Goal: Transaction & Acquisition: Book appointment/travel/reservation

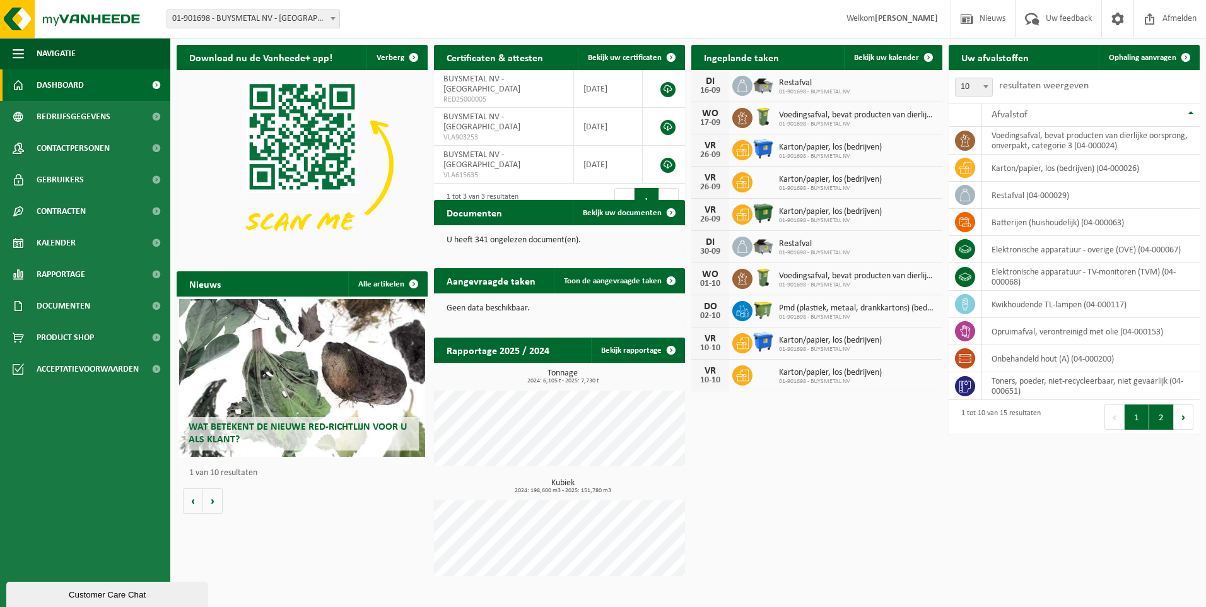
click at [799, 421] on button "2" at bounding box center [1161, 416] width 25 height 25
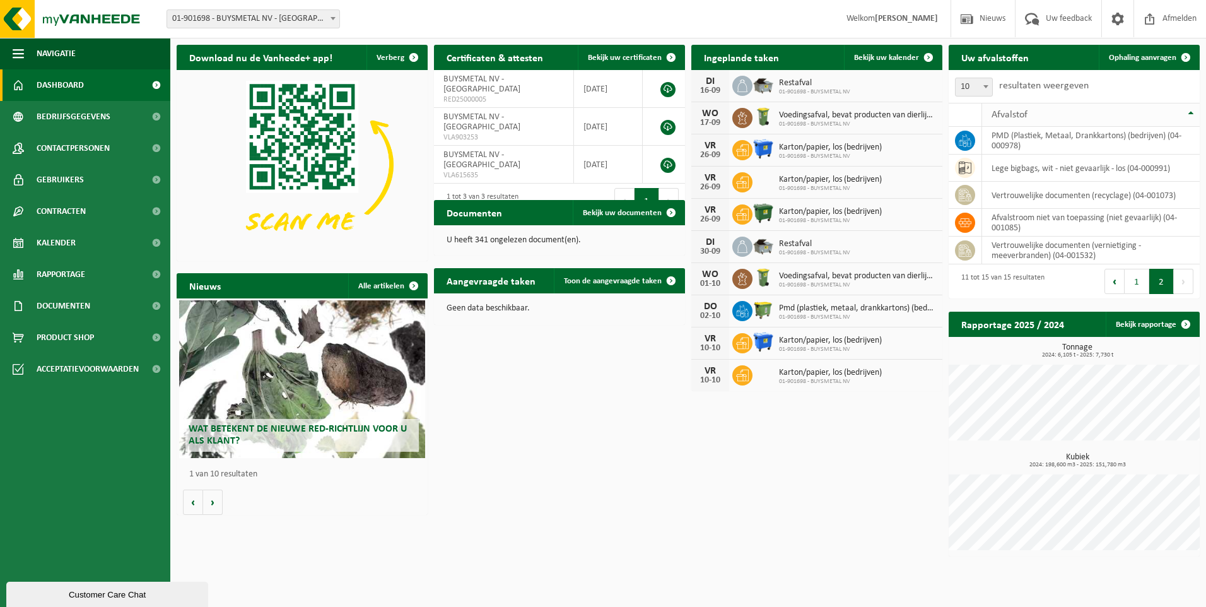
click at [799, 114] on th "Afvalstof" at bounding box center [1091, 115] width 218 height 24
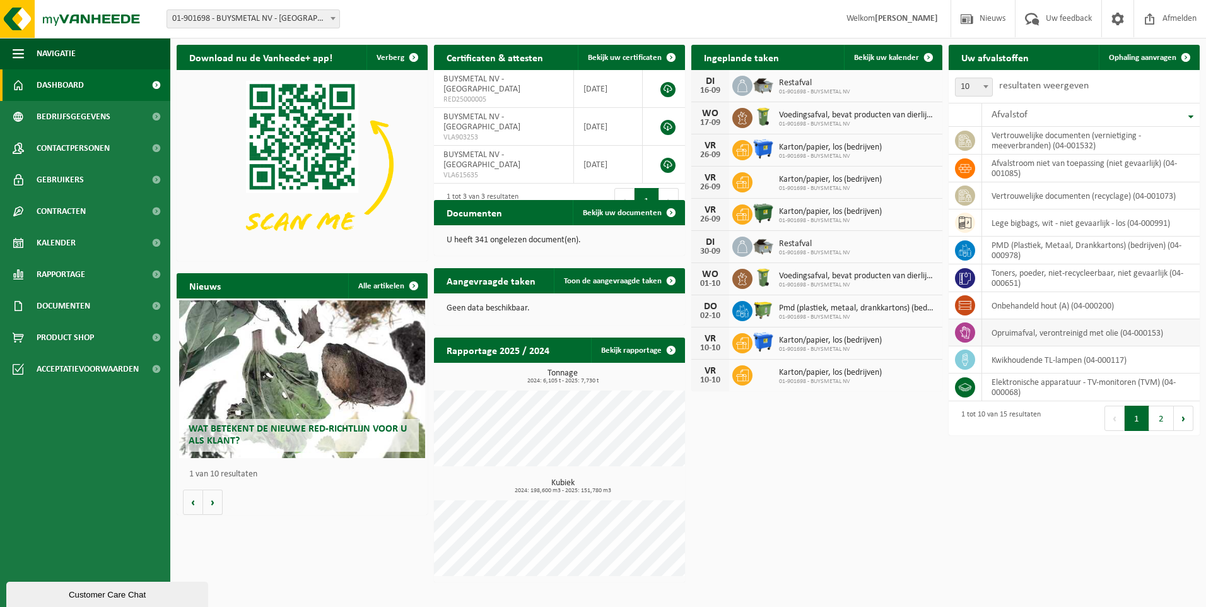
click at [799, 337] on td "opruimafval, verontreinigd met olie (04-000153)" at bounding box center [1091, 332] width 218 height 27
click at [799, 333] on icon at bounding box center [965, 332] width 13 height 13
click at [799, 333] on icon at bounding box center [965, 332] width 10 height 13
click at [799, 337] on icon at bounding box center [965, 332] width 10 height 13
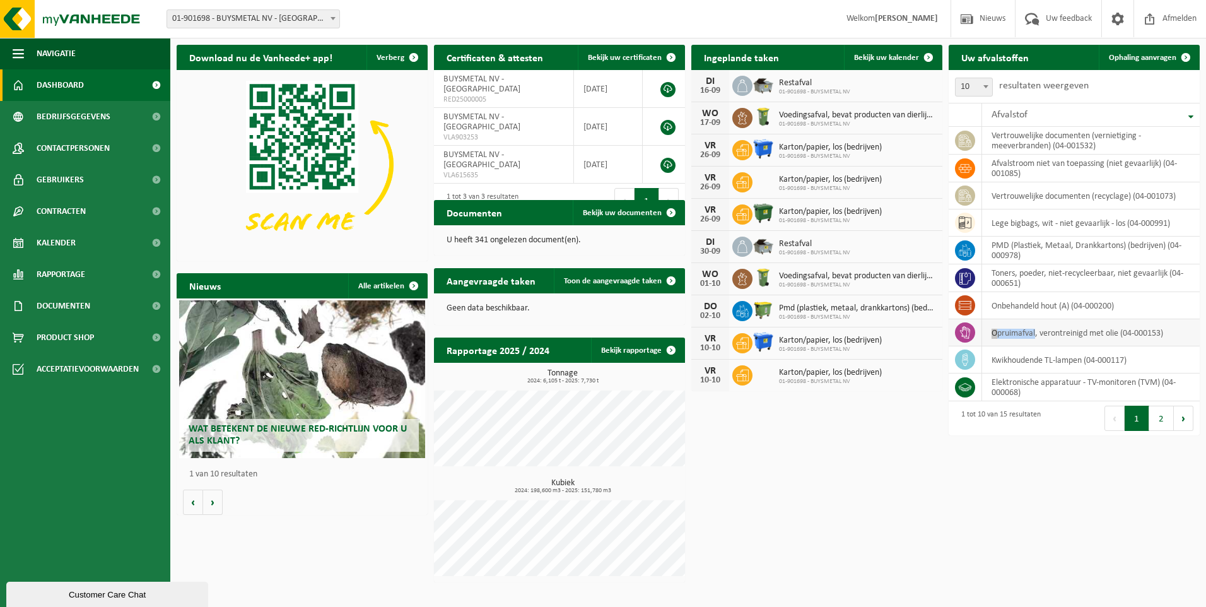
click at [799, 337] on icon at bounding box center [965, 332] width 10 height 13
click at [799, 53] on span at bounding box center [1185, 57] width 25 height 25
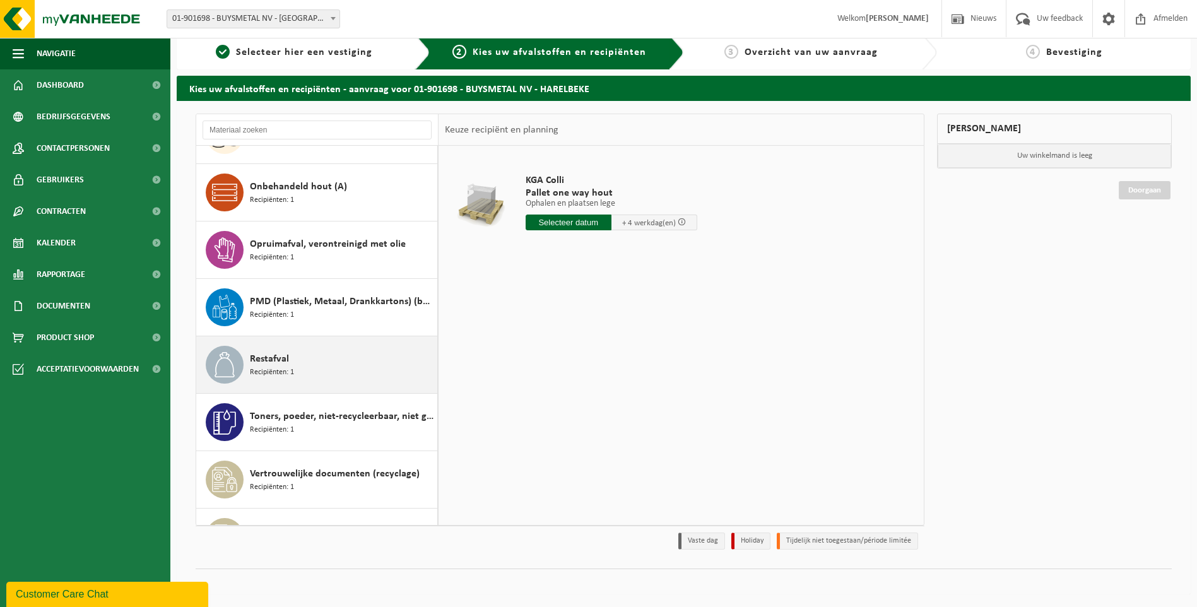
scroll to position [298, 0]
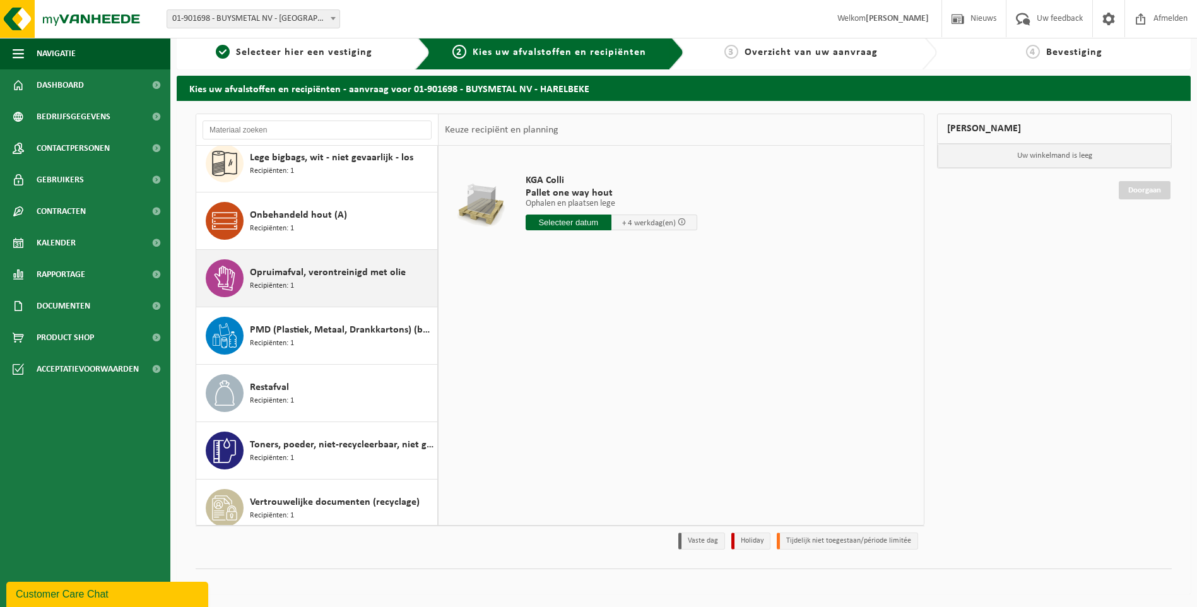
click at [327, 281] on div "Opruimafval, verontreinigd met olie Recipiënten: 1" at bounding box center [342, 278] width 184 height 38
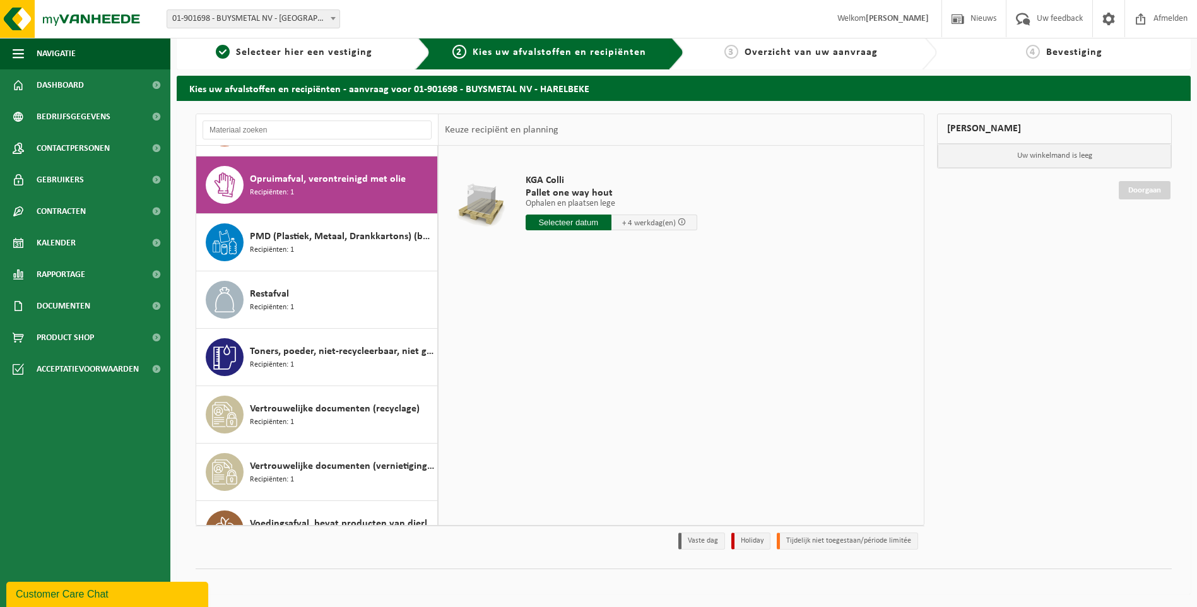
scroll to position [402, 0]
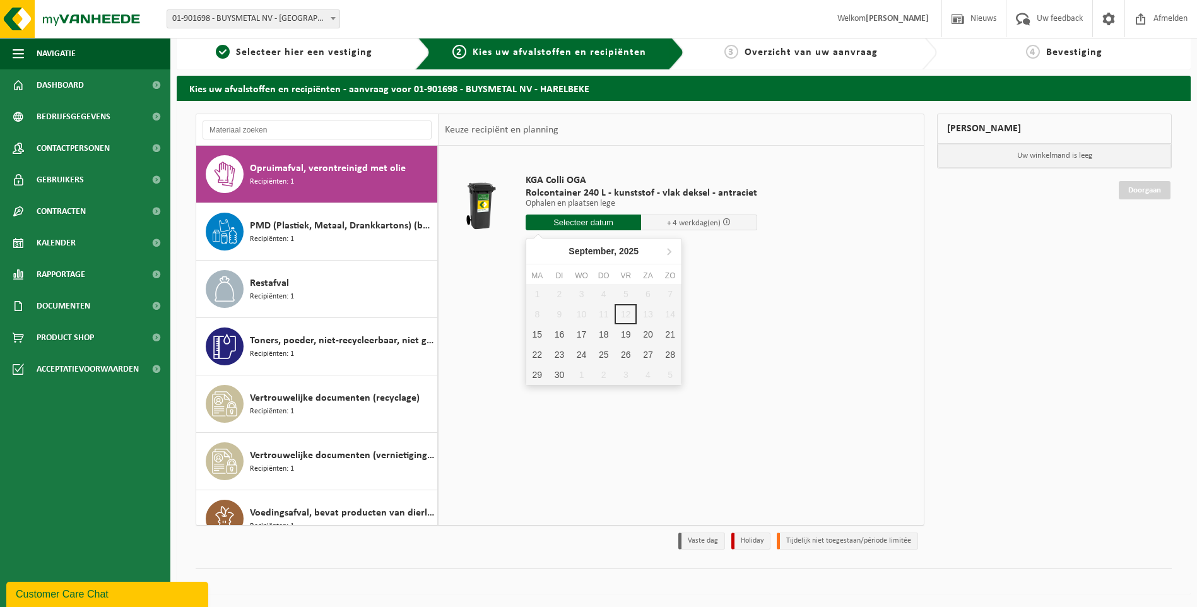
click at [577, 227] on input "text" at bounding box center [583, 222] width 116 height 16
click at [538, 340] on div "15" at bounding box center [537, 334] width 22 height 20
type input "Van 2025-09-15"
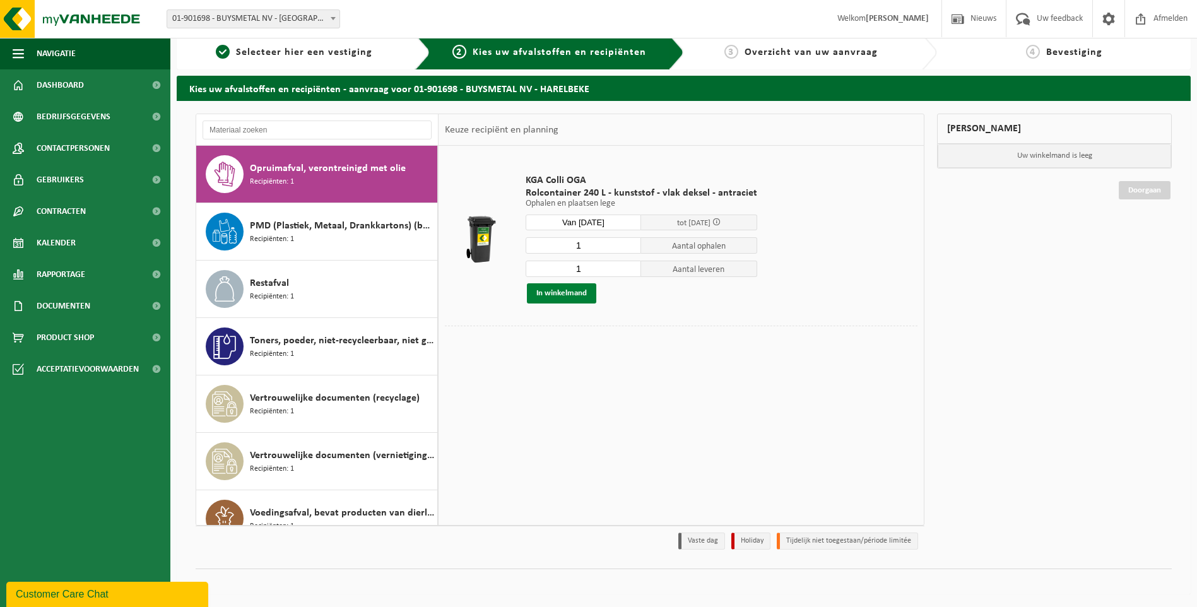
click at [569, 293] on button "In winkelmand" at bounding box center [561, 293] width 69 height 20
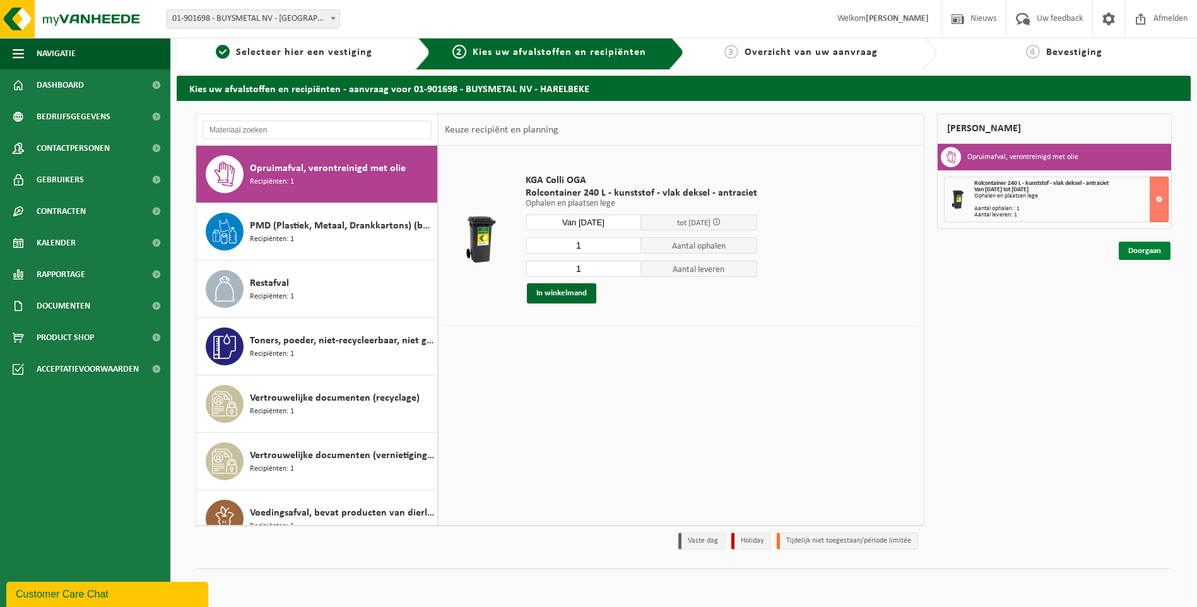
click at [1140, 256] on link "Doorgaan" at bounding box center [1144, 251] width 52 height 18
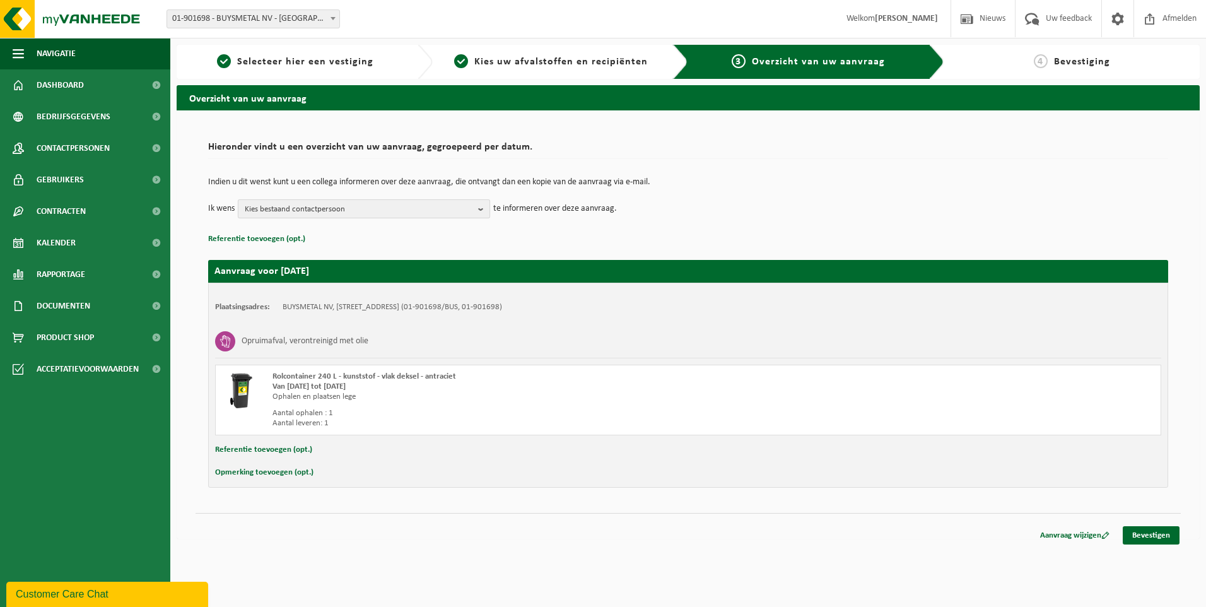
click at [484, 209] on b "button" at bounding box center [483, 209] width 11 height 18
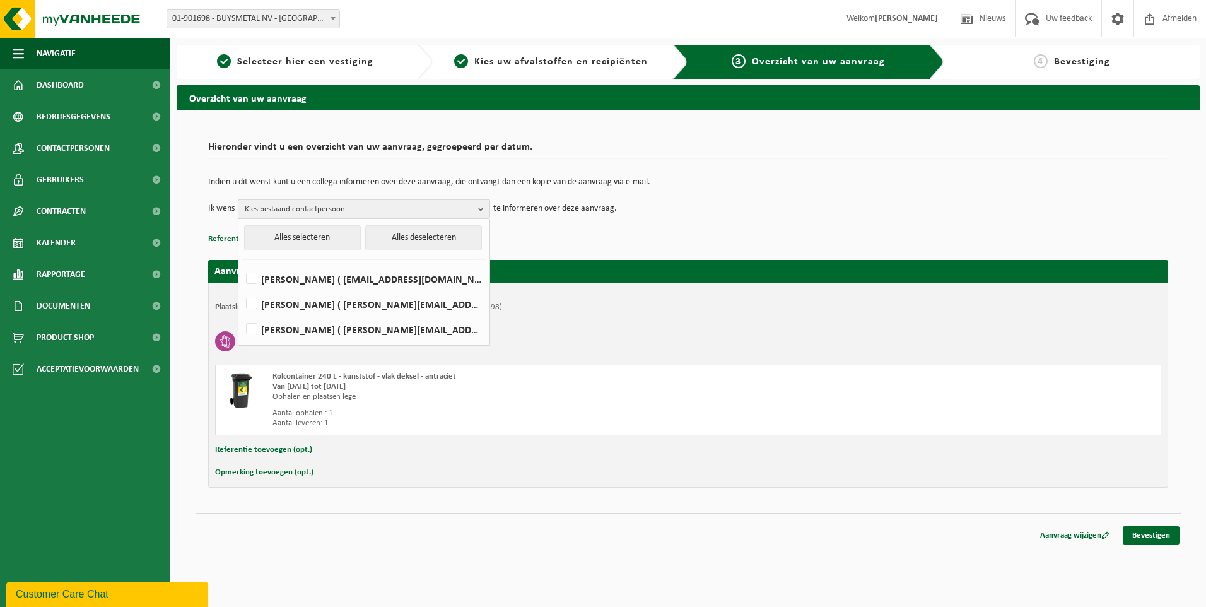
click at [482, 209] on b "button" at bounding box center [483, 209] width 11 height 18
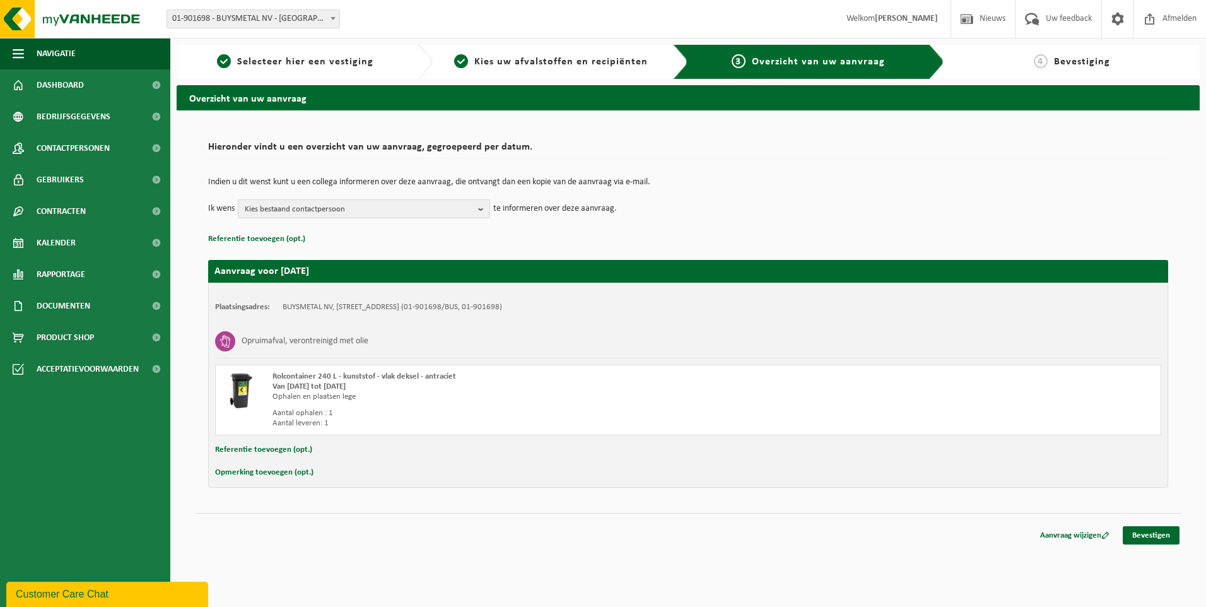
click at [482, 209] on b "button" at bounding box center [483, 209] width 11 height 18
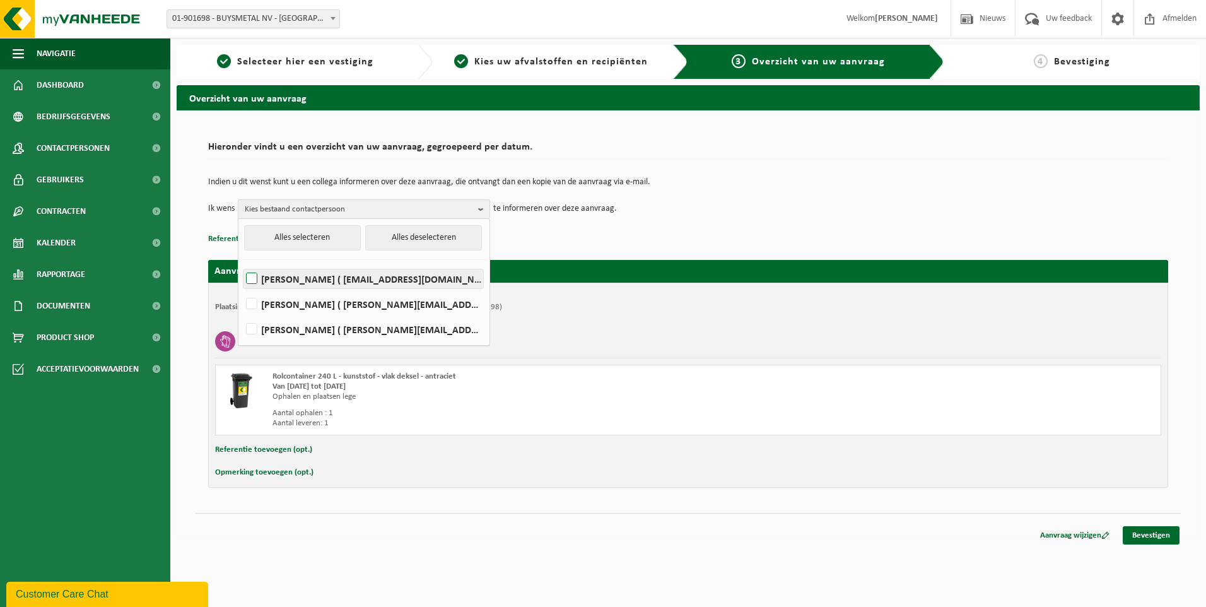
click at [257, 281] on label "Wim Pyck ( wim.pyck@buysmetal.be )" at bounding box center [363, 278] width 240 height 19
click at [242, 263] on input "Wim Pyck ( wim.pyck@buysmetal.be )" at bounding box center [241, 262] width 1 height 1
checkbox input "true"
click at [255, 306] on label "mario vancompernolle ( mario.vancompernolle@buysmetal.be )" at bounding box center [363, 304] width 240 height 19
click at [242, 288] on input "mario vancompernolle ( mario.vancompernolle@buysmetal.be )" at bounding box center [241, 288] width 1 height 1
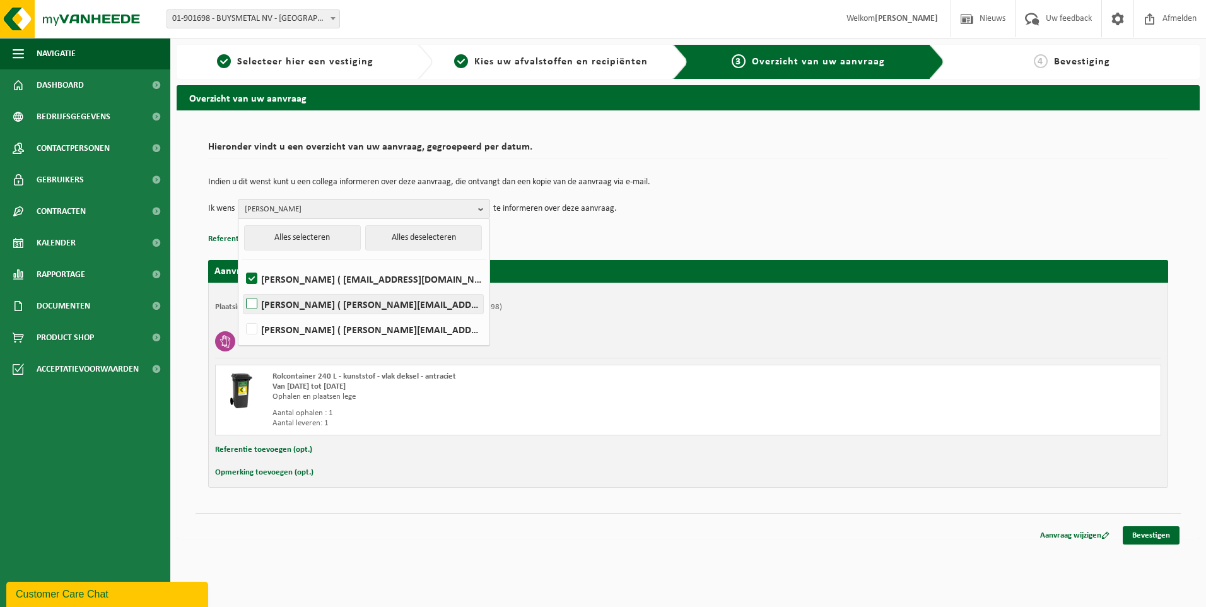
checkbox input "true"
click at [1151, 530] on link "Bevestigen" at bounding box center [1151, 535] width 57 height 18
